Goal: Find specific page/section: Find specific page/section

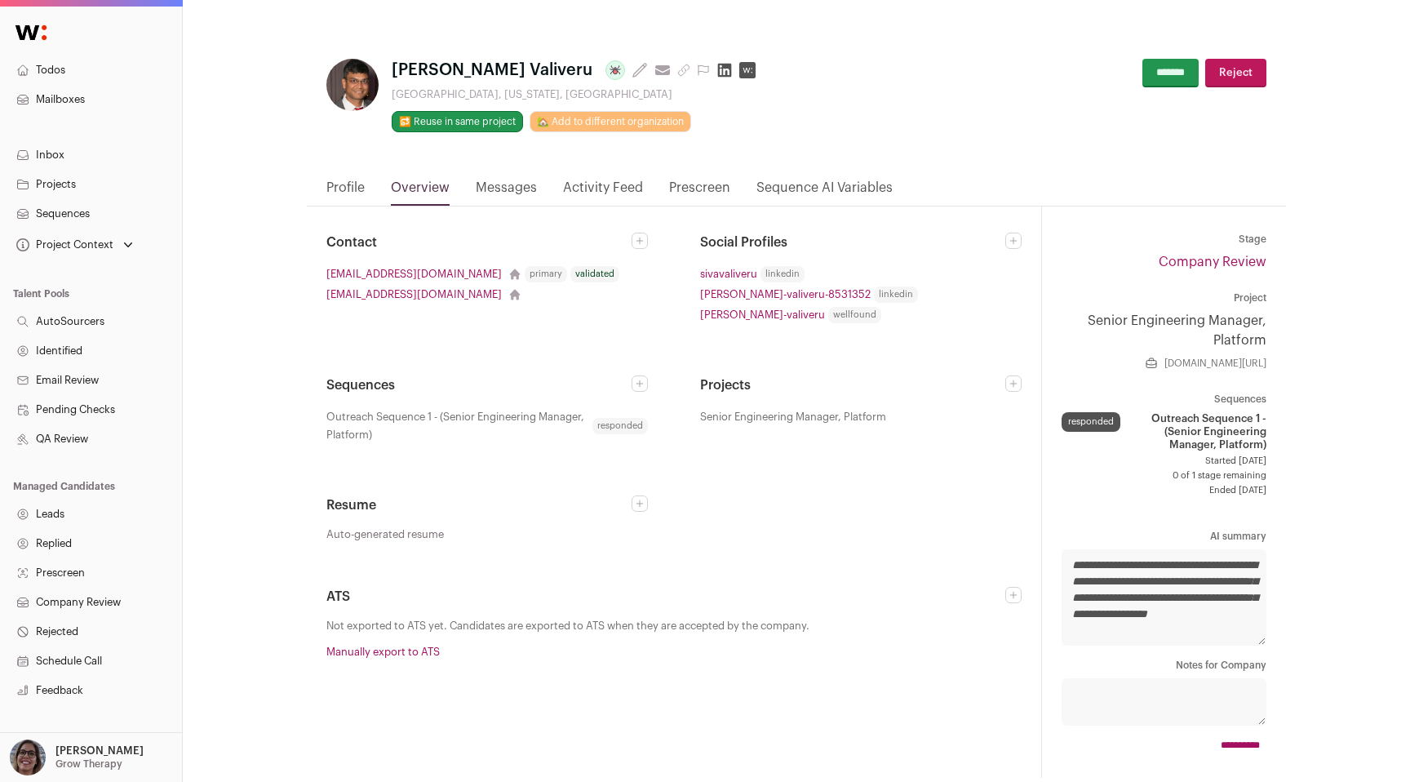
click at [1200, 315] on link "Senior Engineering Manager, Platform" at bounding box center [1163, 330] width 205 height 39
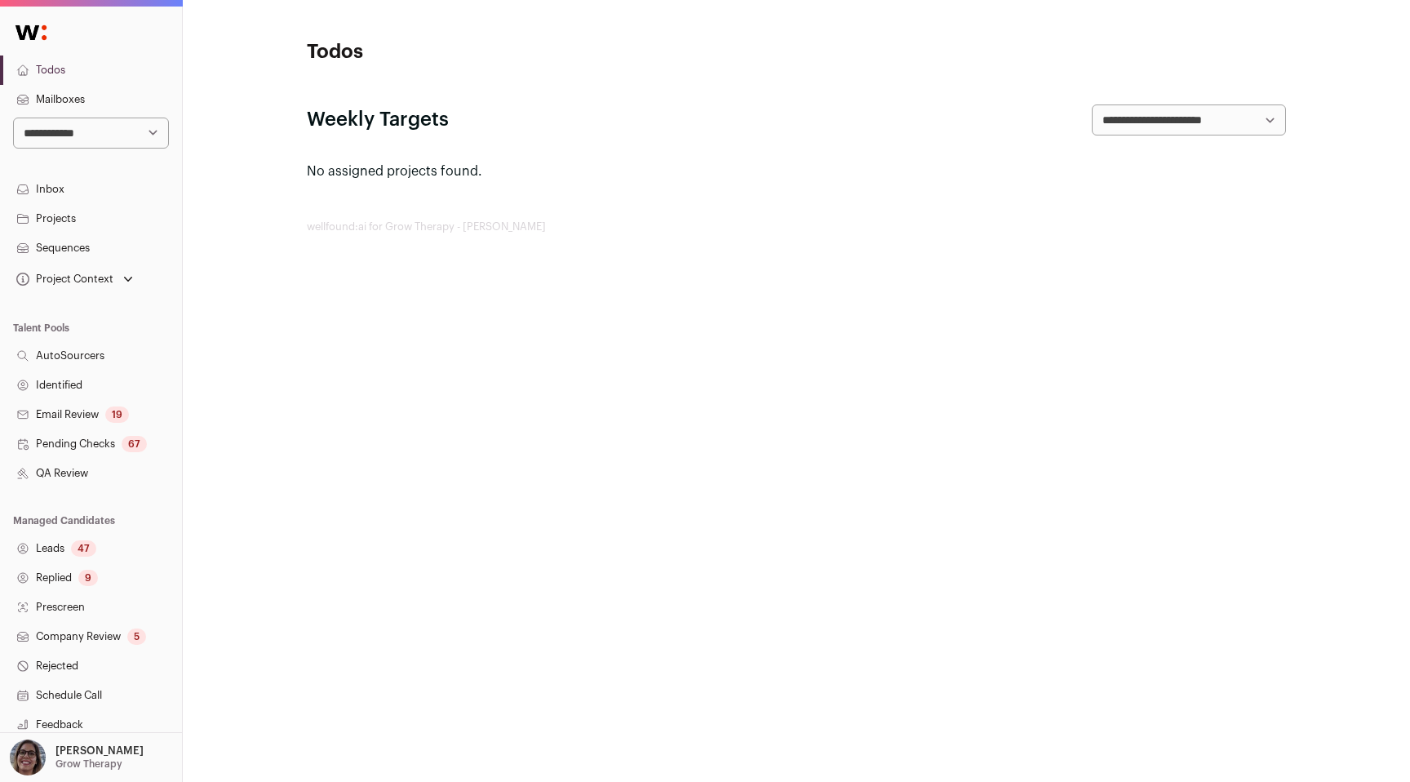
scroll to position [157, 0]
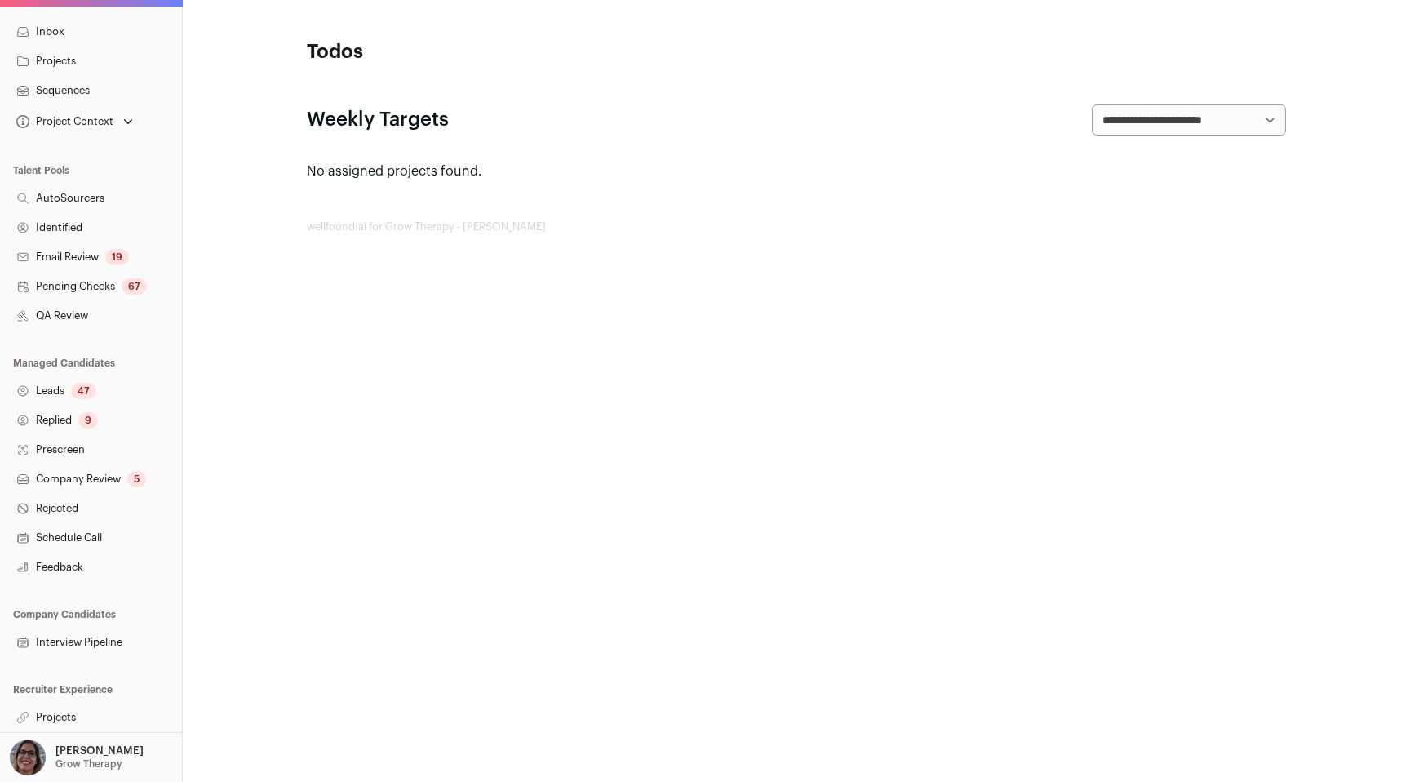
click at [59, 714] on link "Projects" at bounding box center [91, 716] width 182 height 29
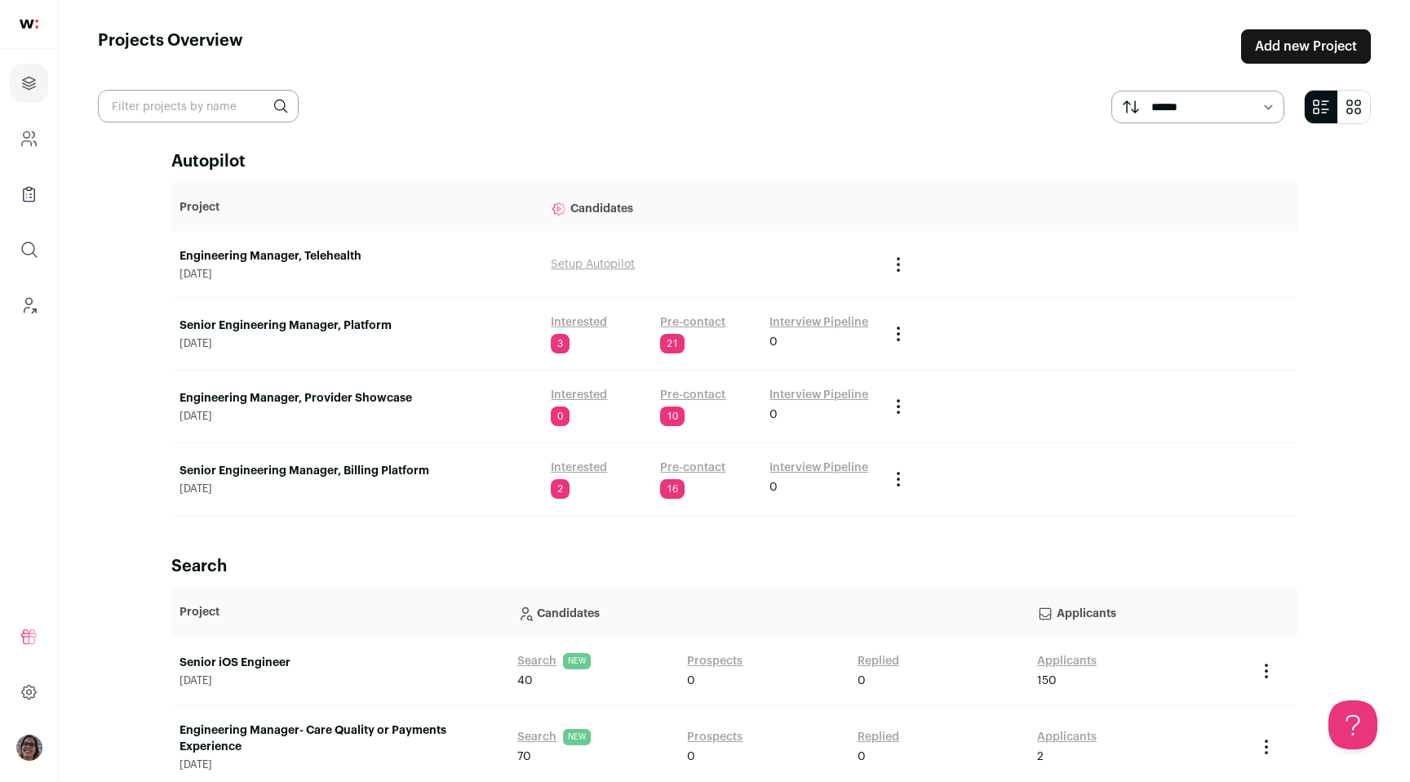
click at [236, 326] on link "Senior Engineering Manager, Platform" at bounding box center [356, 325] width 355 height 16
